Goal: Information Seeking & Learning: Understand process/instructions

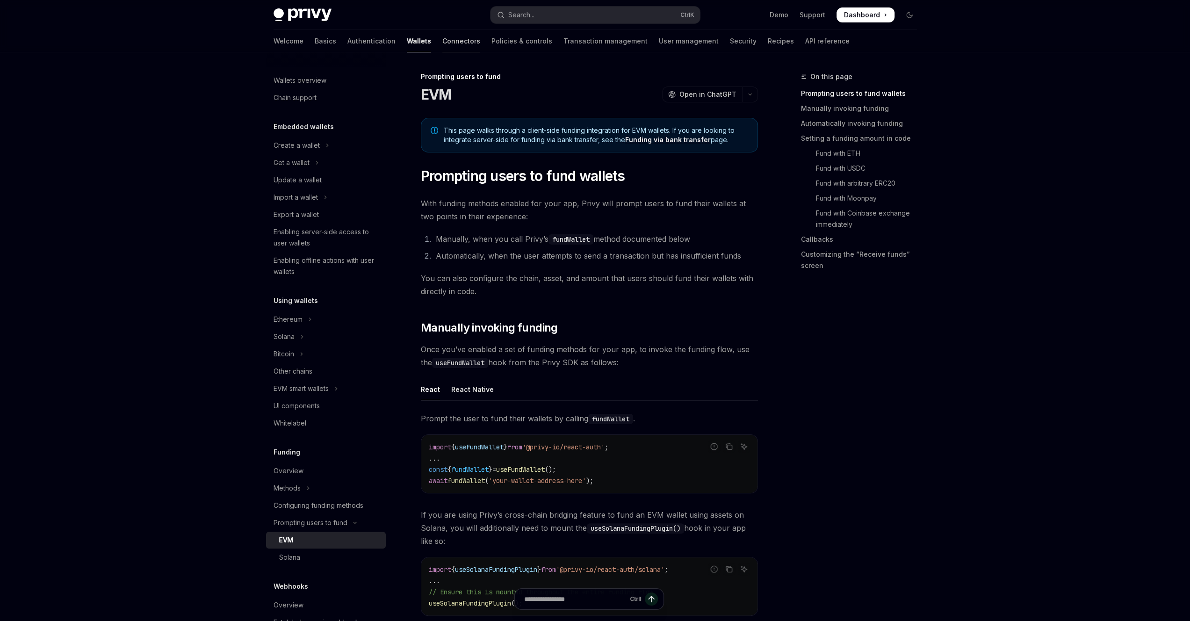
click at [442, 45] on link "Connectors" at bounding box center [461, 41] width 38 height 22
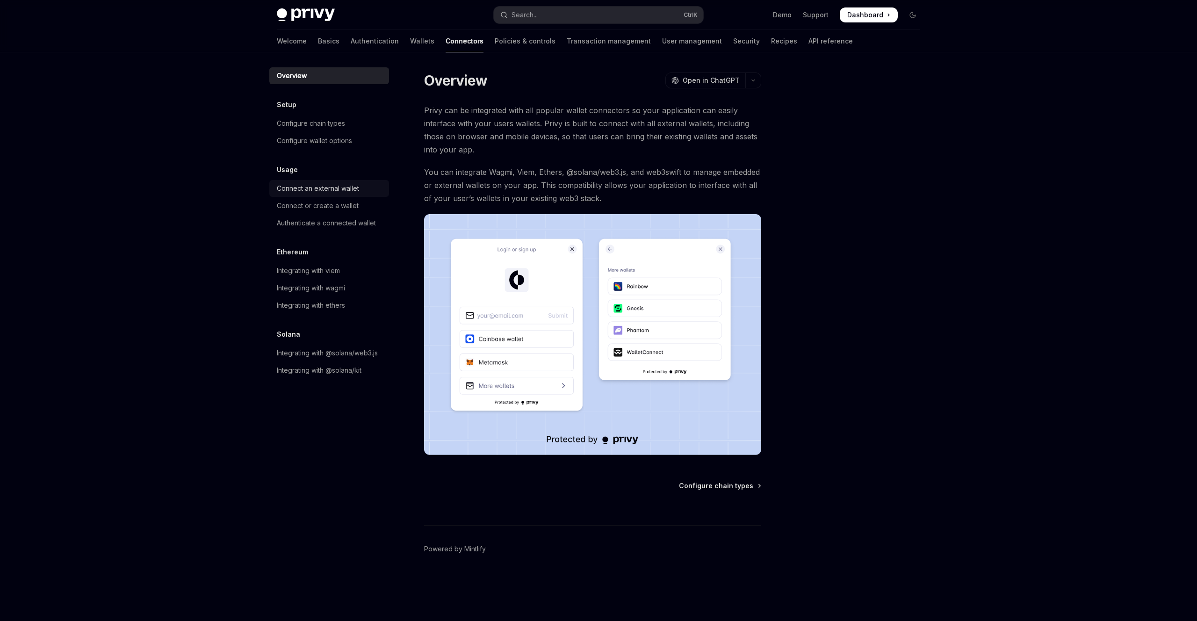
click at [305, 190] on div "Connect an external wallet" at bounding box center [318, 188] width 82 height 11
drag, startPoint x: 846, startPoint y: 105, endPoint x: 838, endPoint y: 106, distance: 8.5
type textarea "*"
